Goal: Communication & Community: Answer question/provide support

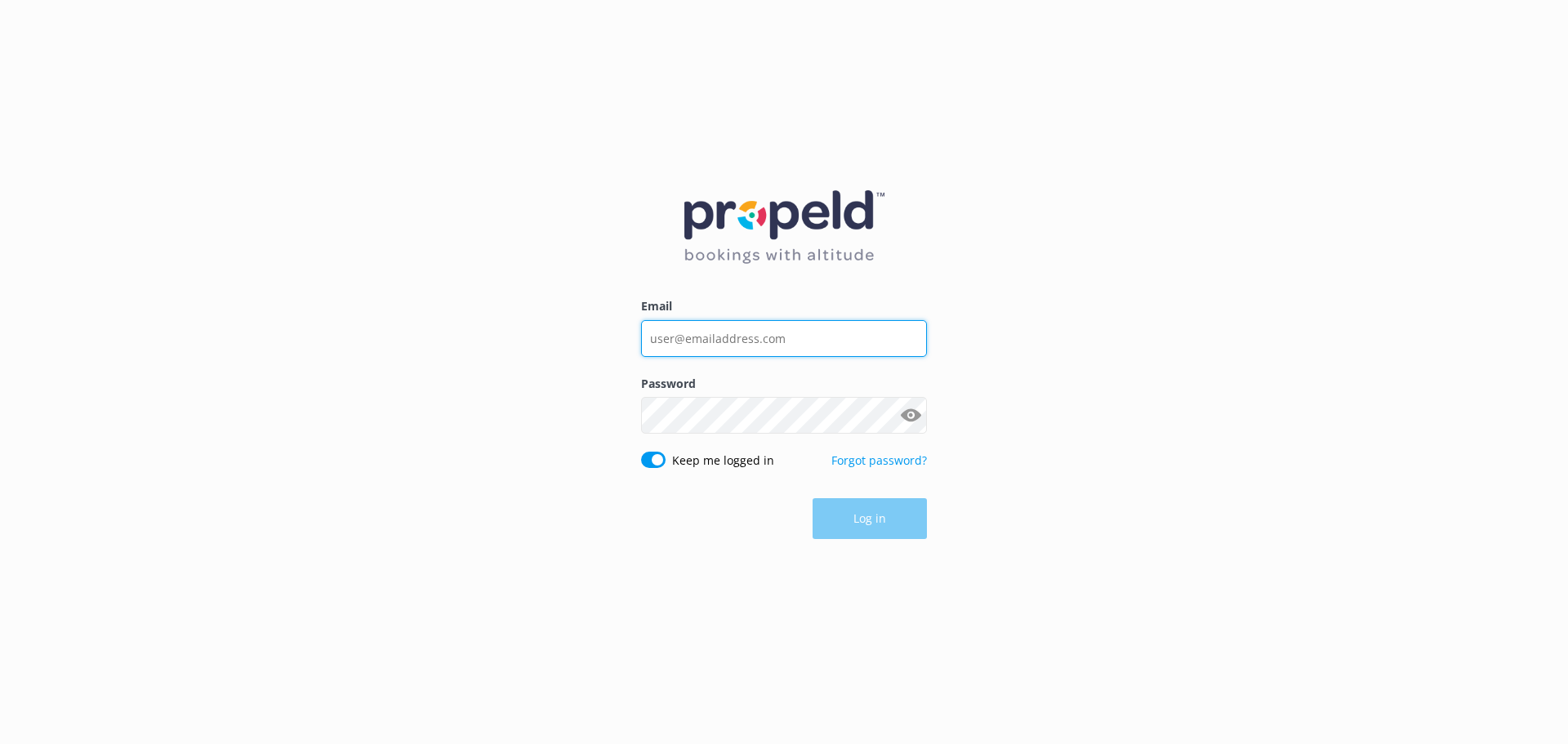
click at [691, 335] on input "Email" at bounding box center [784, 338] width 286 height 37
type input "[EMAIL_ADDRESS][DOMAIN_NAME]"
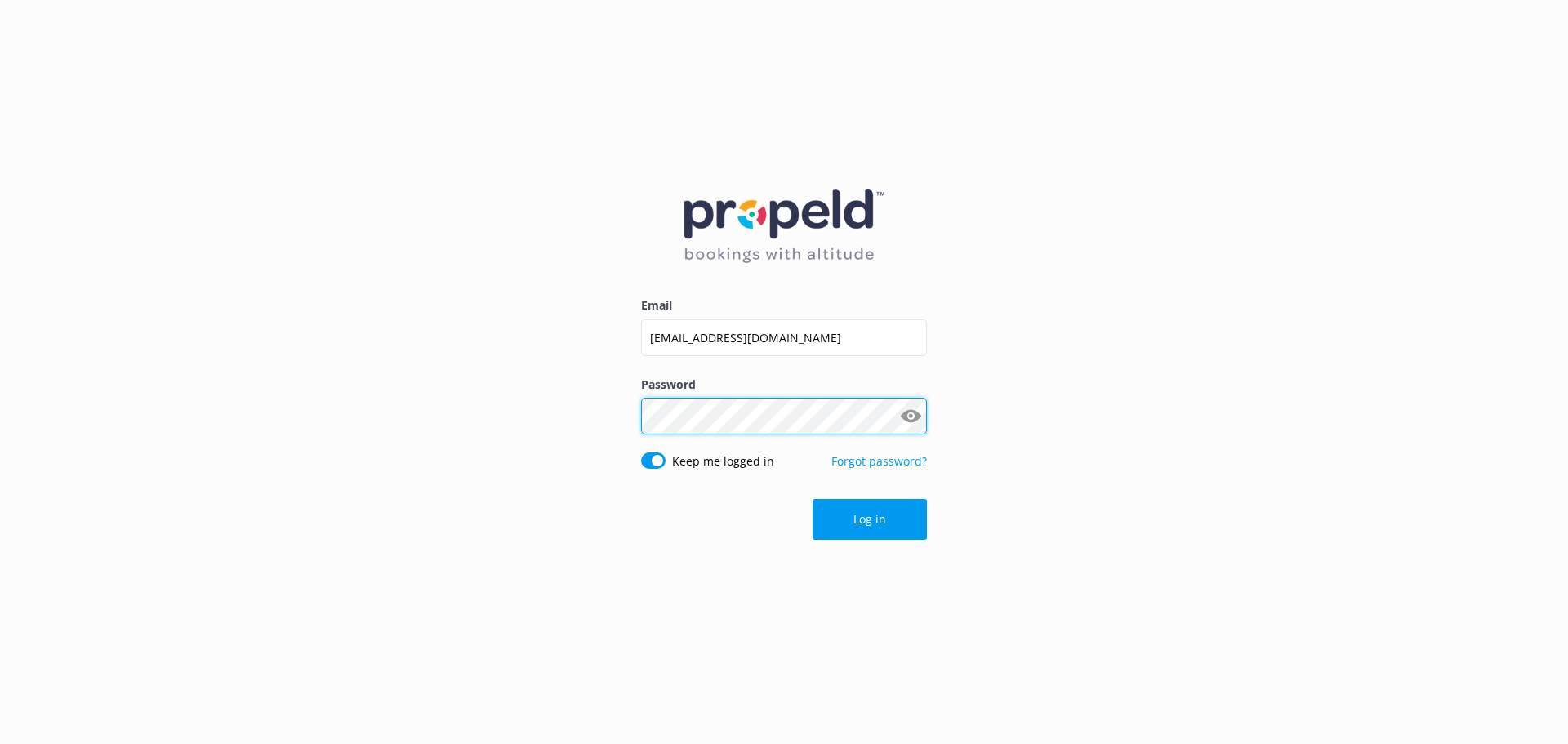
click button "Log in" at bounding box center [869, 520] width 114 height 41
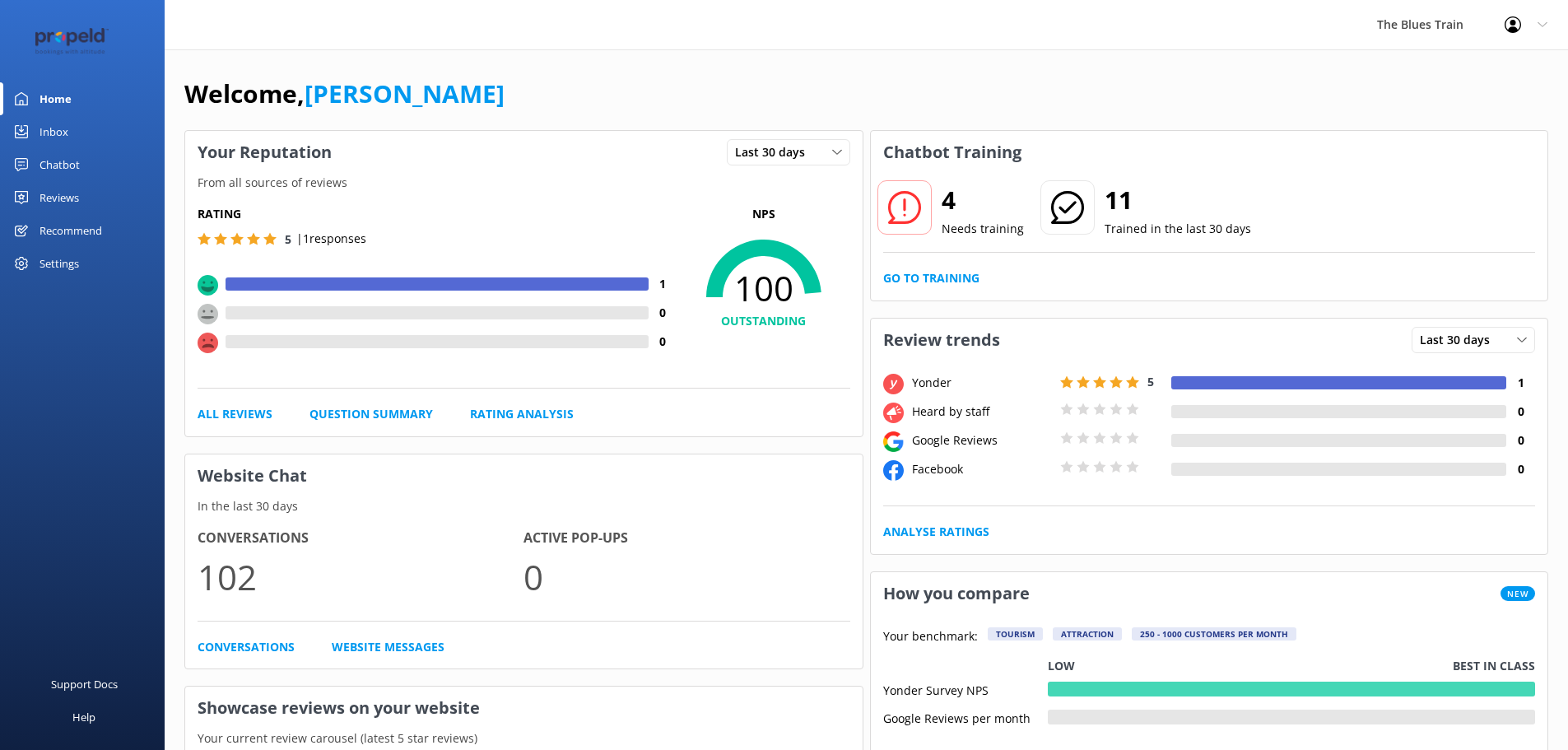
click at [73, 125] on link "Inbox" at bounding box center [82, 132] width 165 height 33
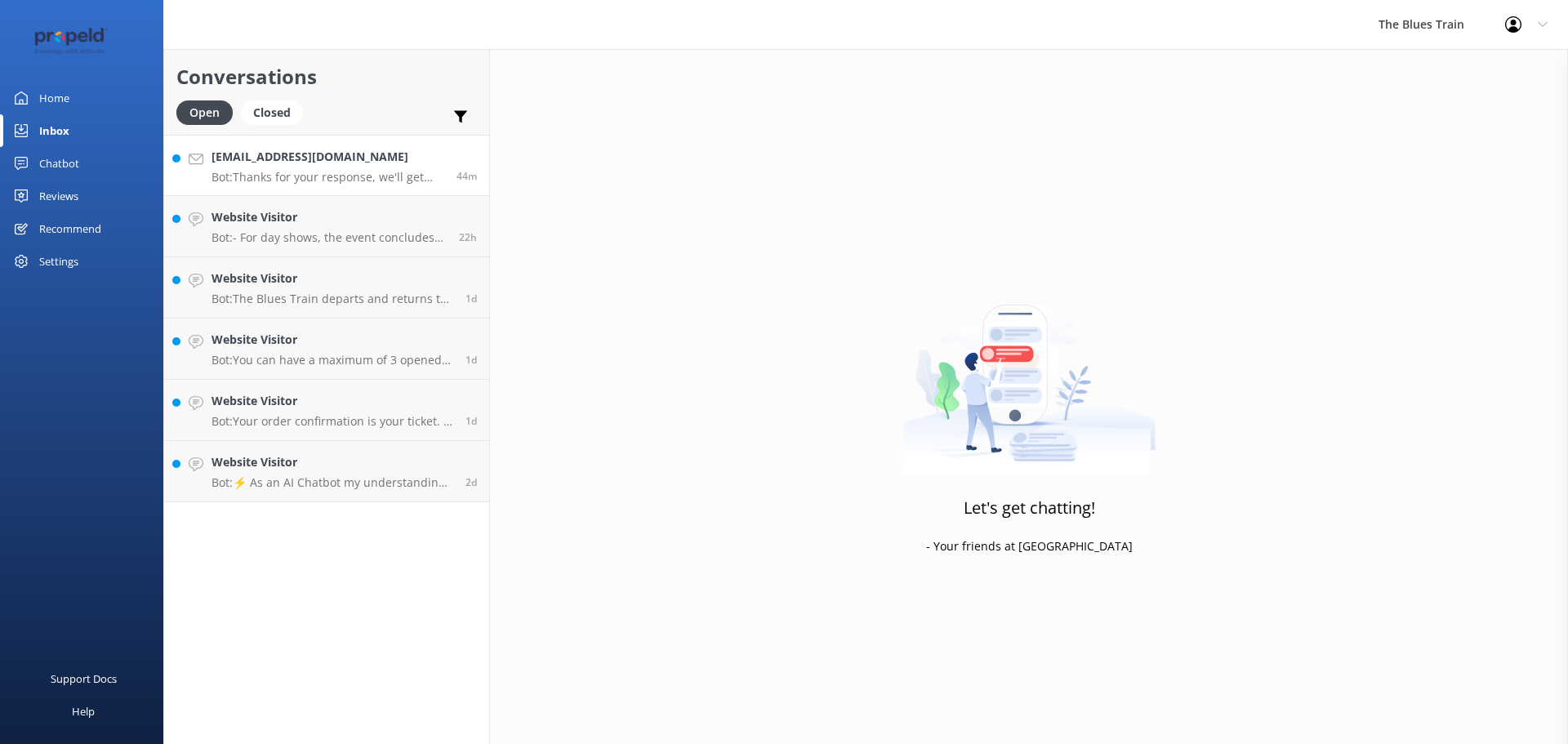
click at [317, 154] on h4 "[EMAIL_ADDRESS][DOMAIN_NAME]" at bounding box center [327, 157] width 233 height 18
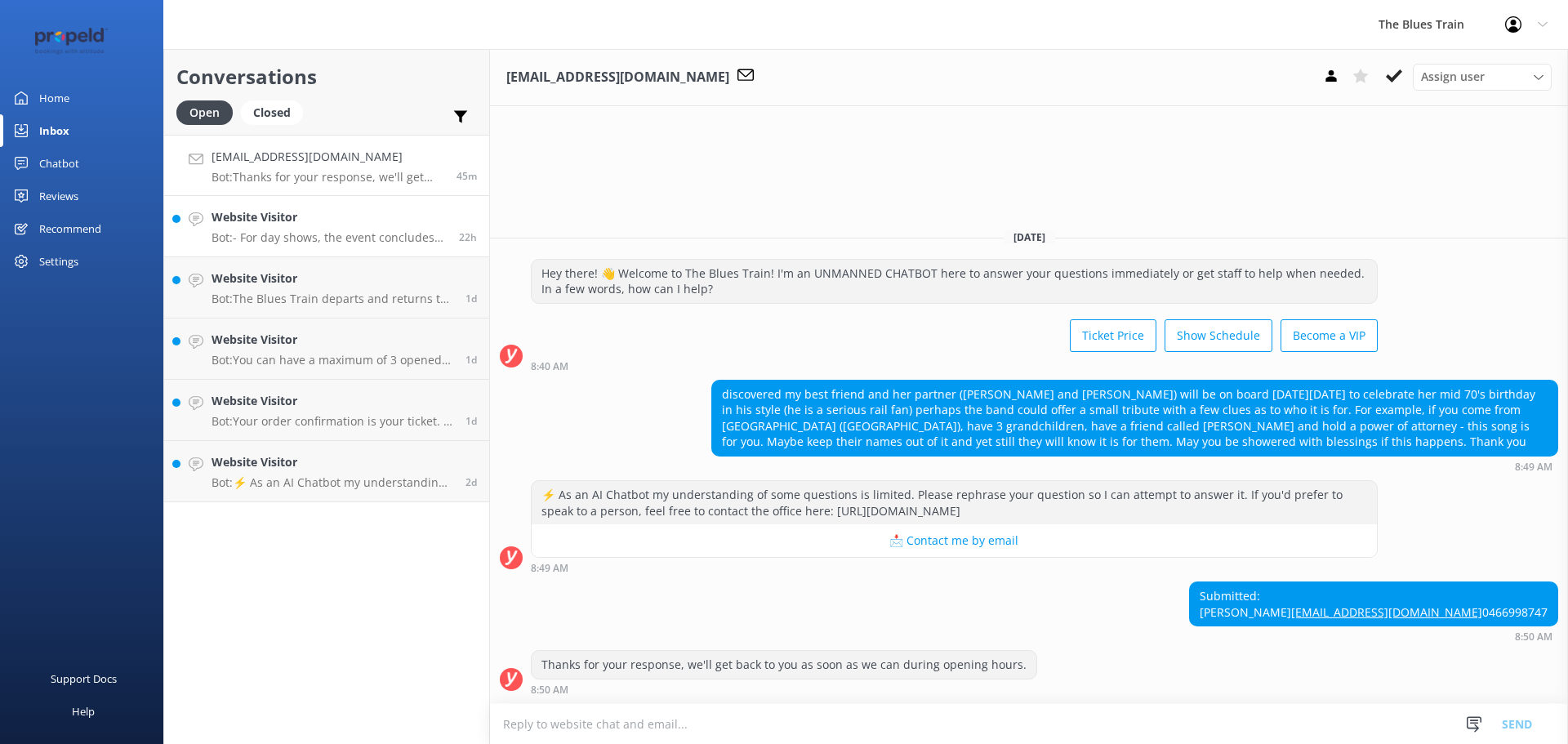
click at [381, 224] on h4 "Website Visitor" at bounding box center [329, 217] width 235 height 18
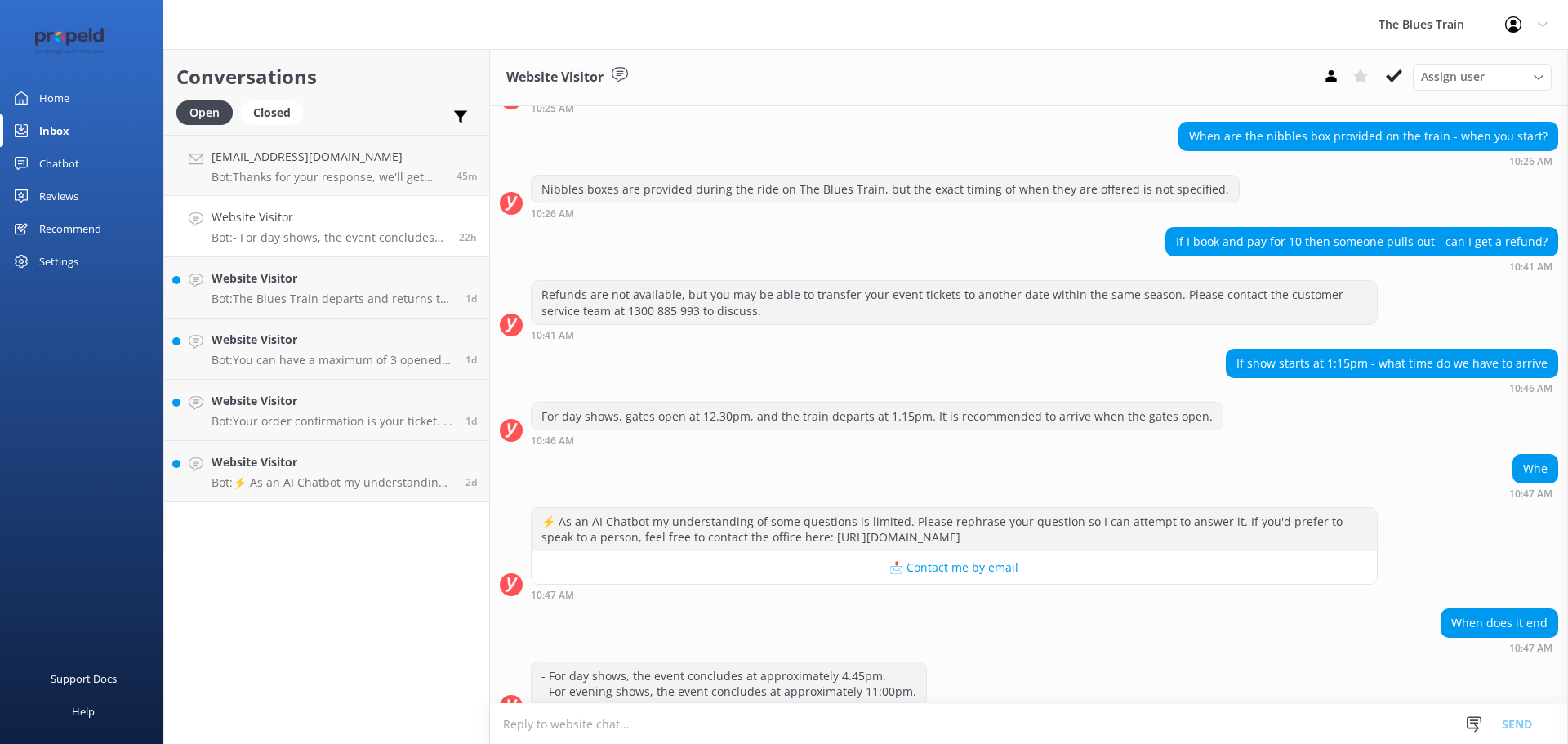
scroll to position [381, 0]
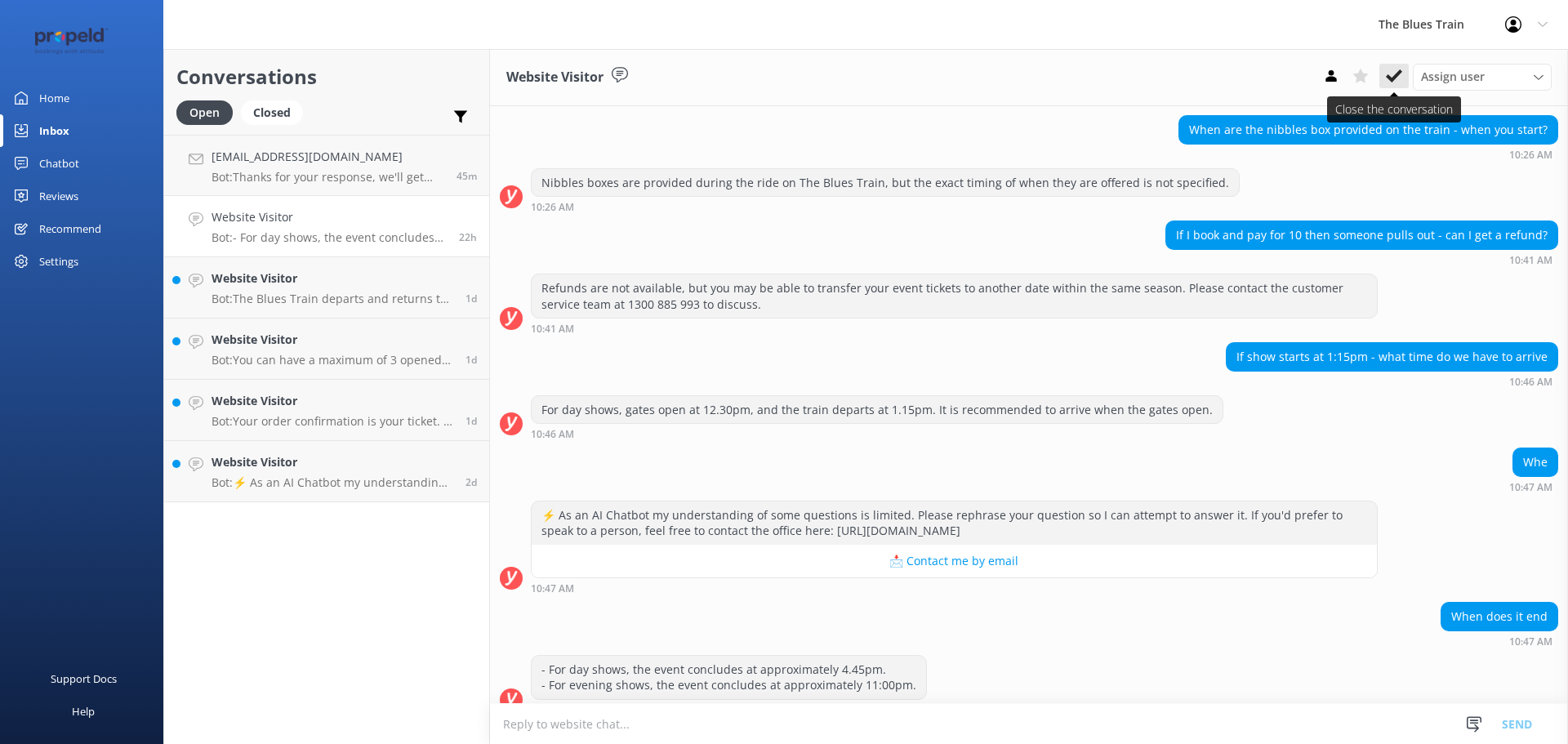
click at [1397, 81] on icon at bounding box center [1394, 76] width 16 height 16
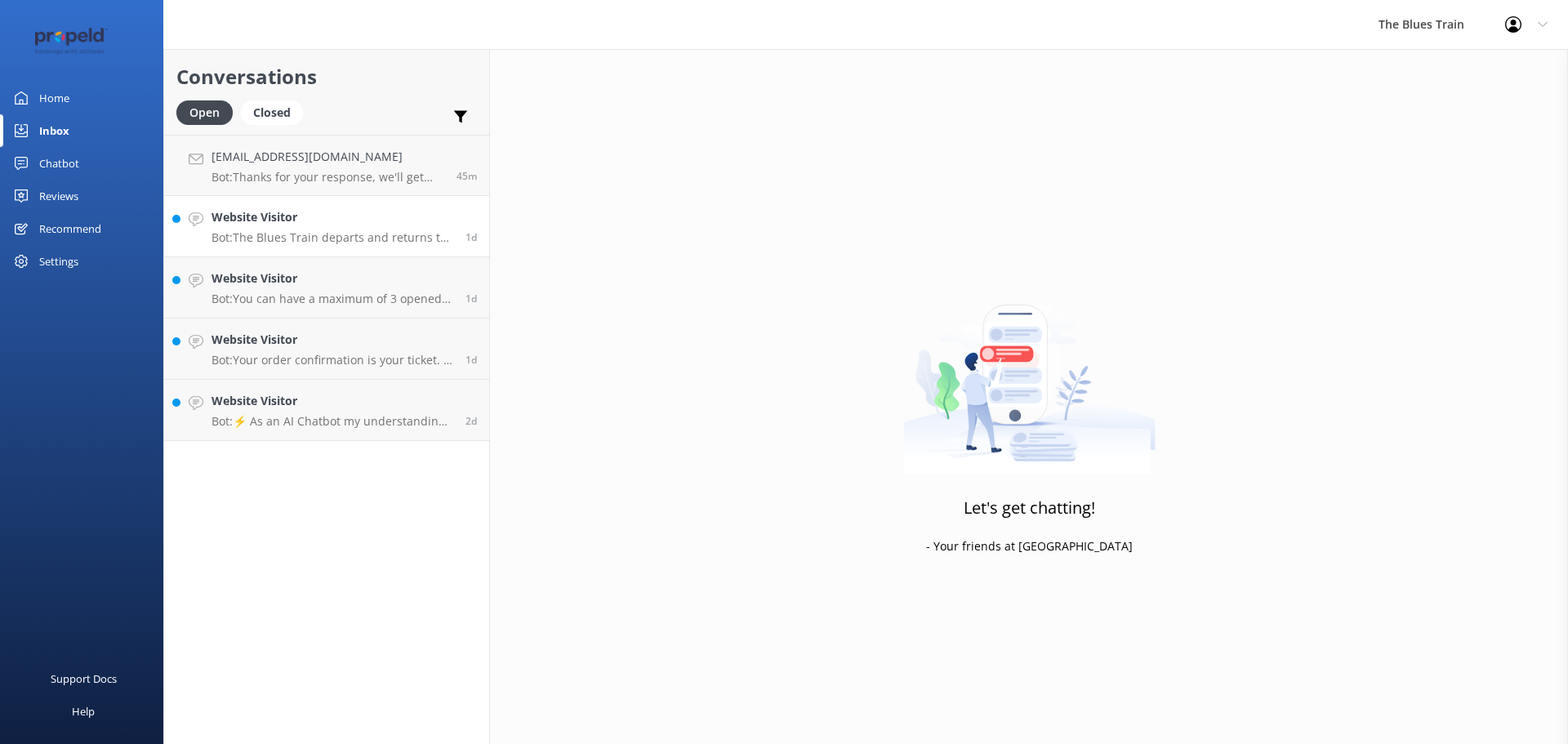
click at [356, 237] on p "Bot: The Blues Train departs and returns to the [GEOGRAPHIC_DATA], not [GEOGRAP…" at bounding box center [332, 238] width 242 height 15
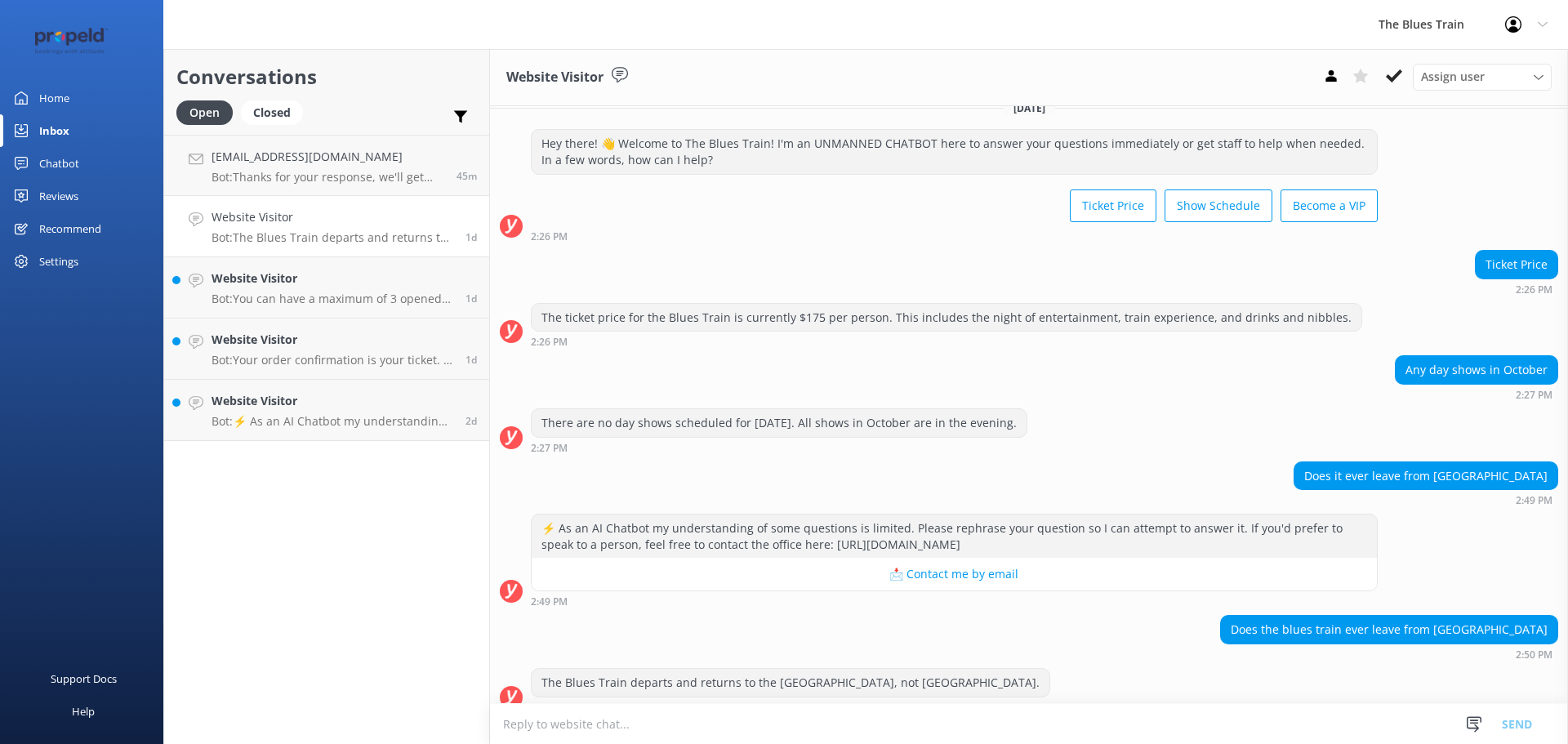
scroll to position [38, 0]
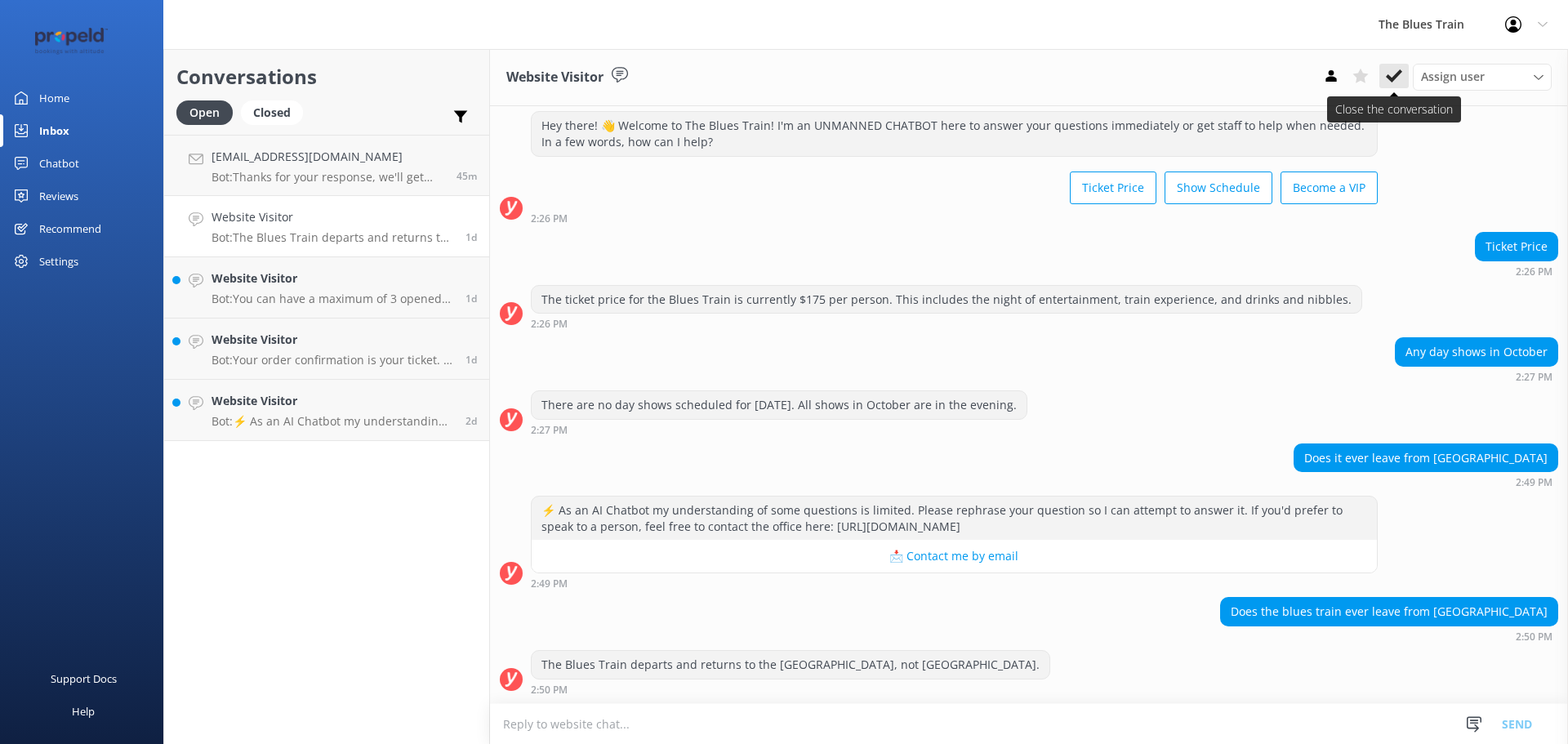
click at [1396, 70] on icon at bounding box center [1394, 76] width 16 height 16
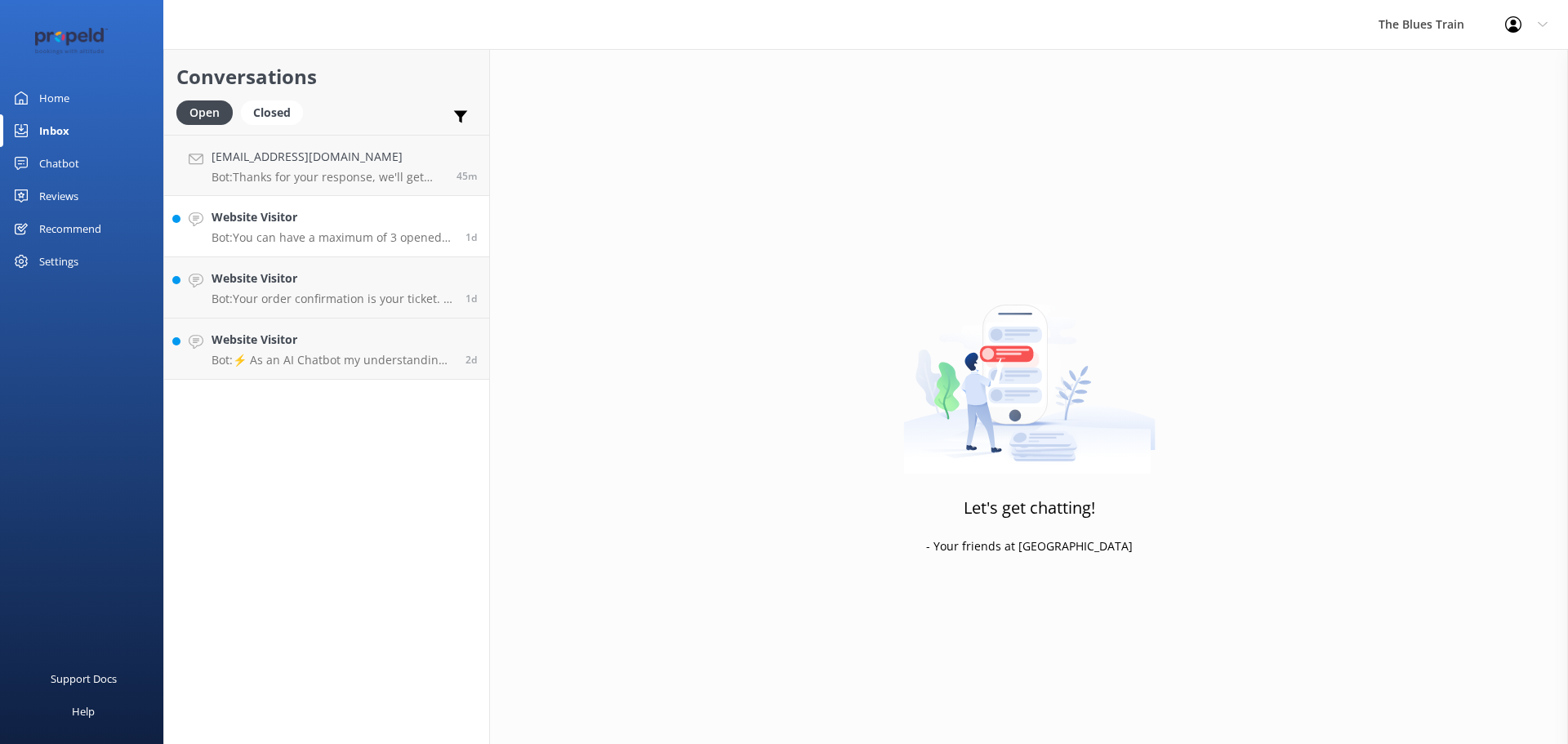
click at [468, 229] on div "1d" at bounding box center [465, 226] width 24 height 36
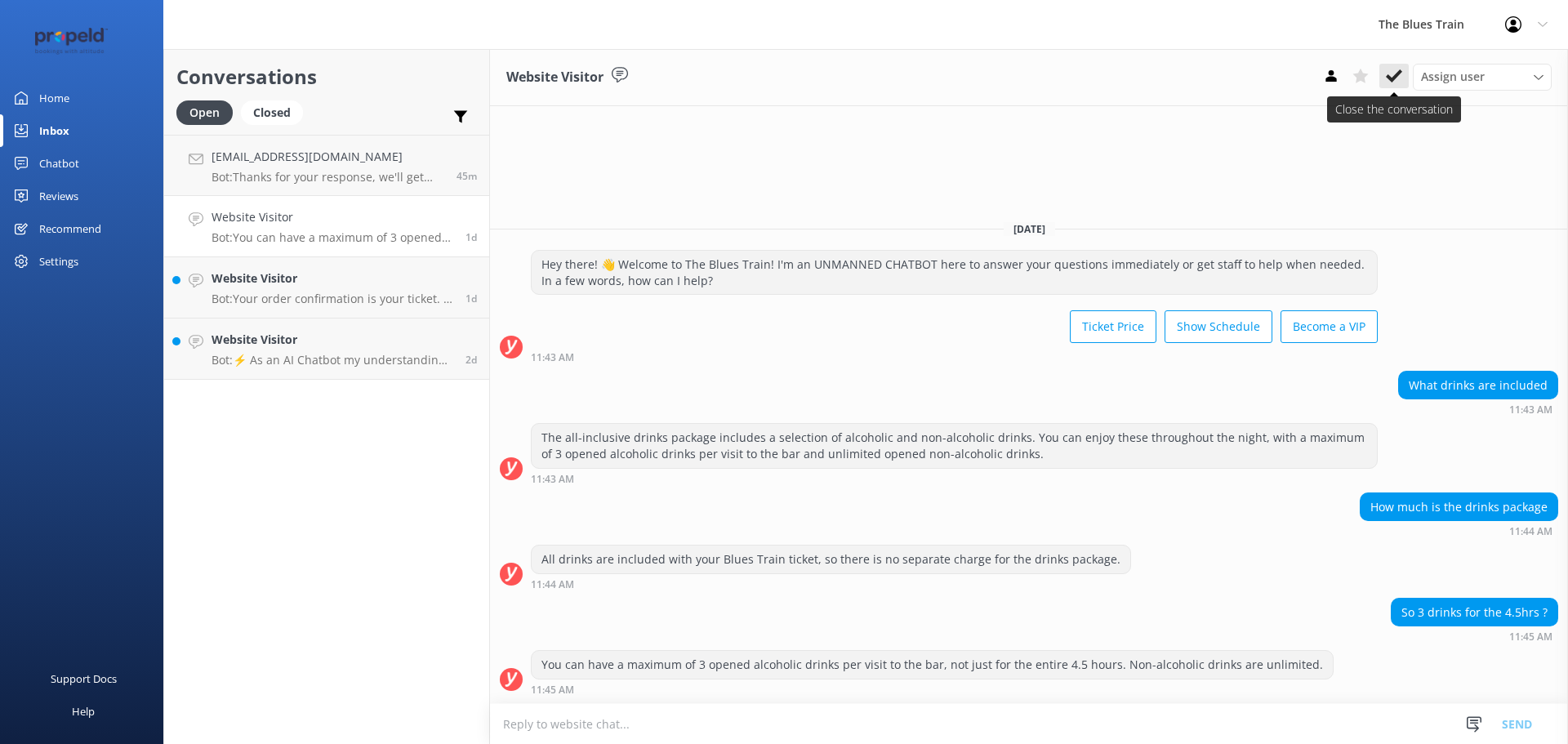
click at [1394, 77] on use at bounding box center [1394, 76] width 16 height 13
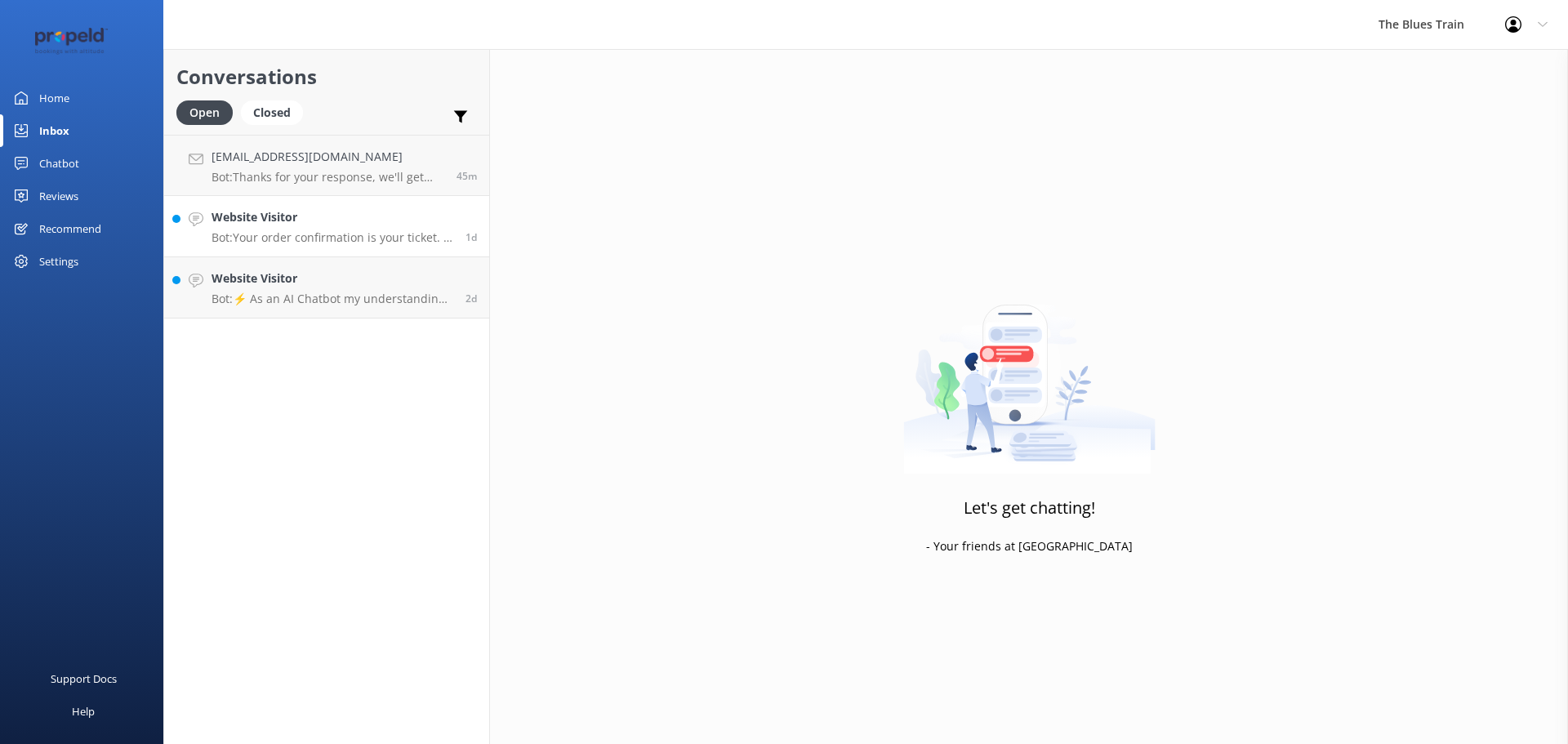
click at [276, 229] on div "Website Visitor Bot: Your order confirmation is your ticket. If you've lost or …" at bounding box center [332, 226] width 242 height 36
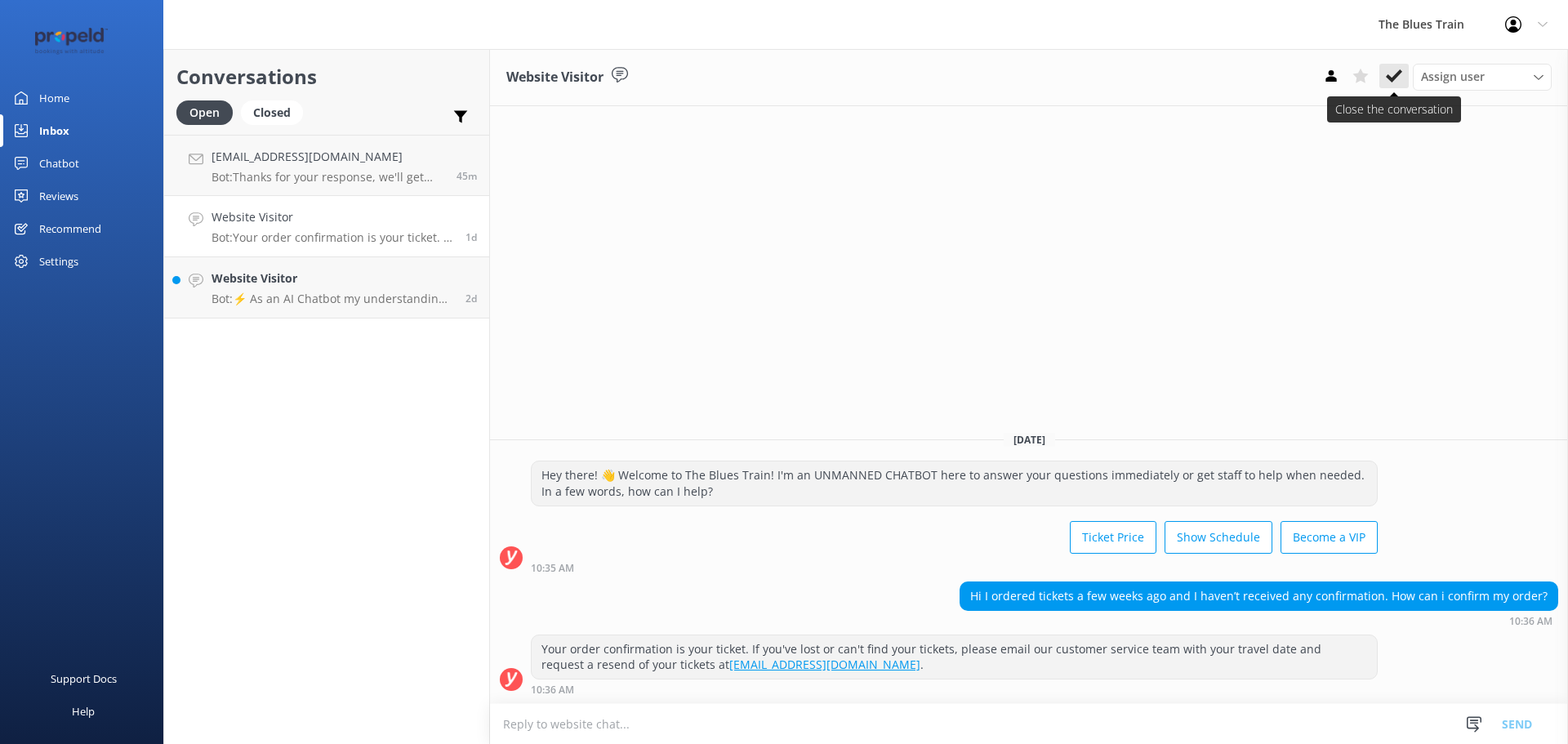
click at [1401, 77] on icon at bounding box center [1394, 76] width 16 height 16
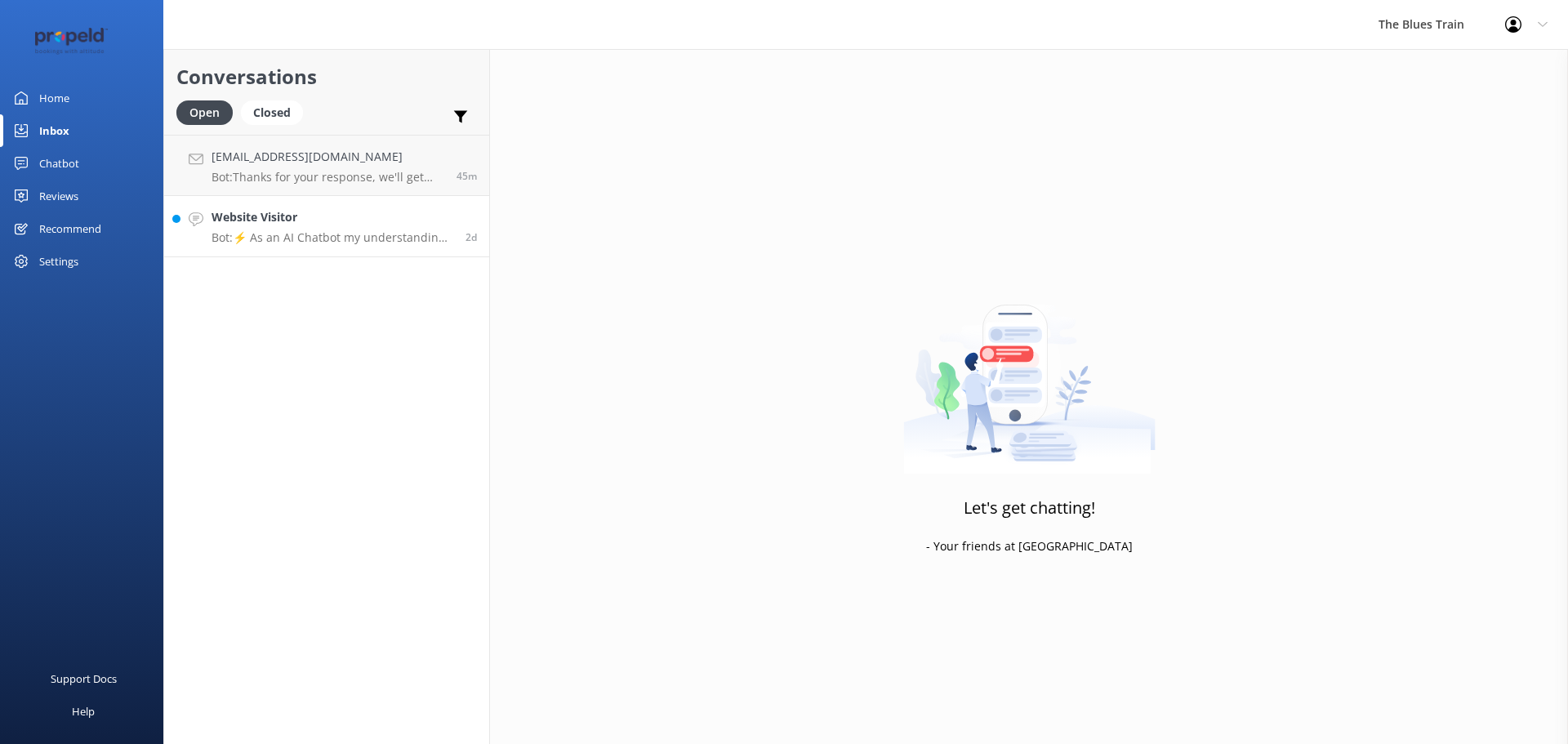
click at [442, 246] on link "Website Visitor Bot: ⚡ As an AI Chatbot my understanding of some questions is l…" at bounding box center [326, 226] width 325 height 61
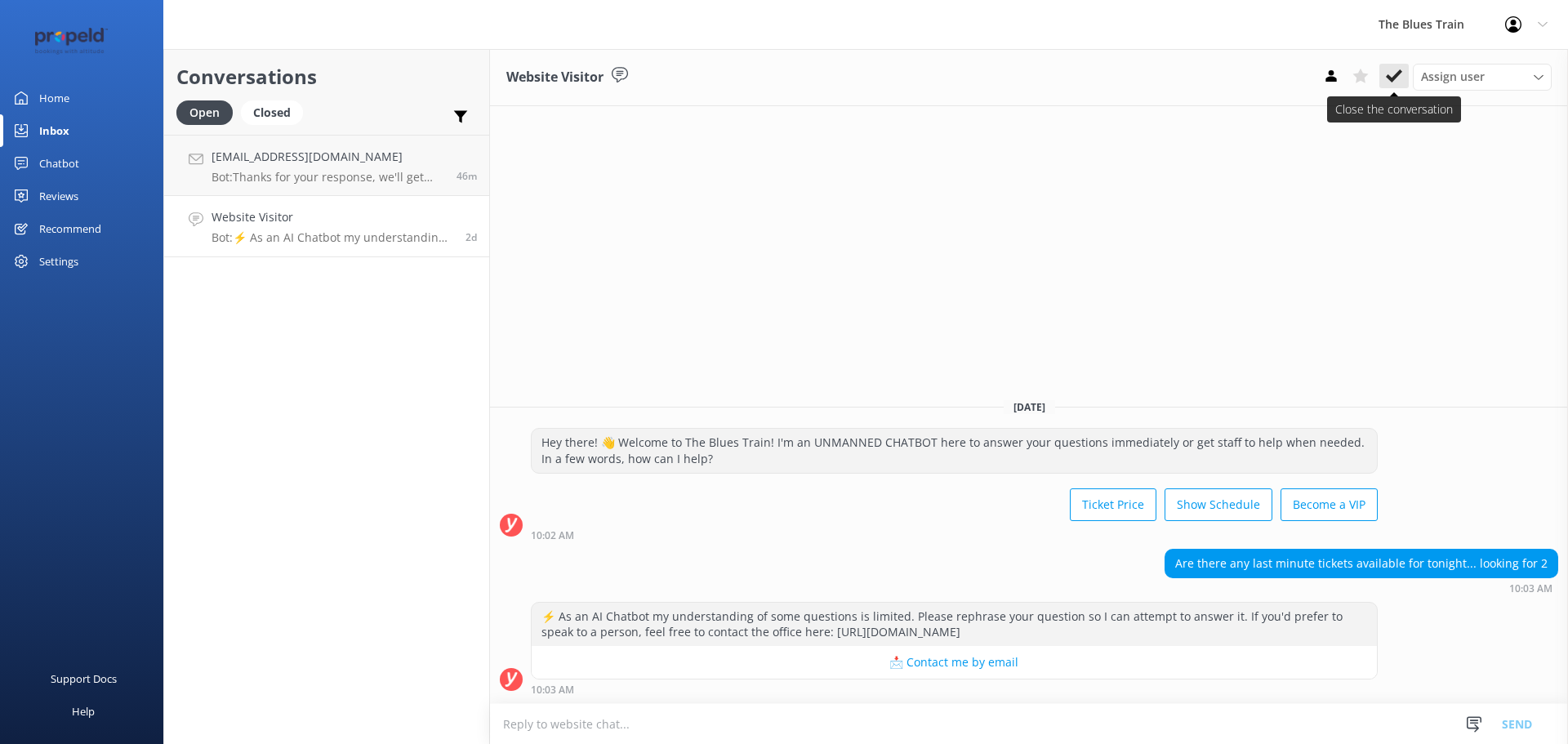
click at [1399, 73] on use at bounding box center [1394, 76] width 16 height 13
